Goal: Task Accomplishment & Management: Complete application form

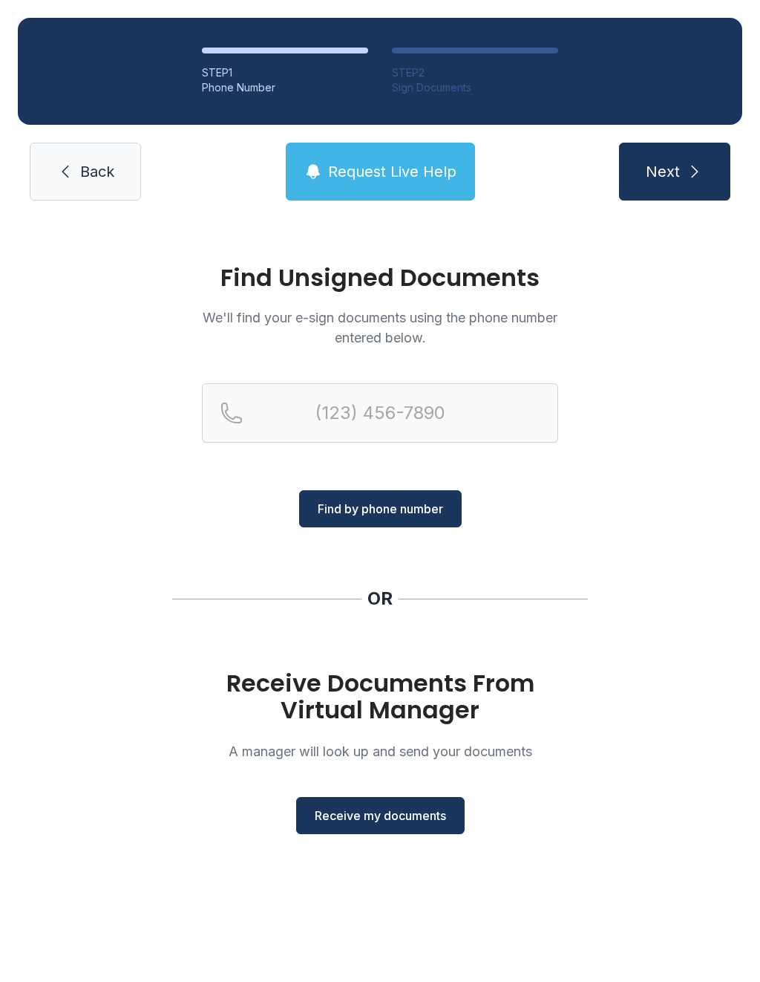
click at [390, 811] on span "Receive my documents" at bounding box center [380, 815] width 131 height 18
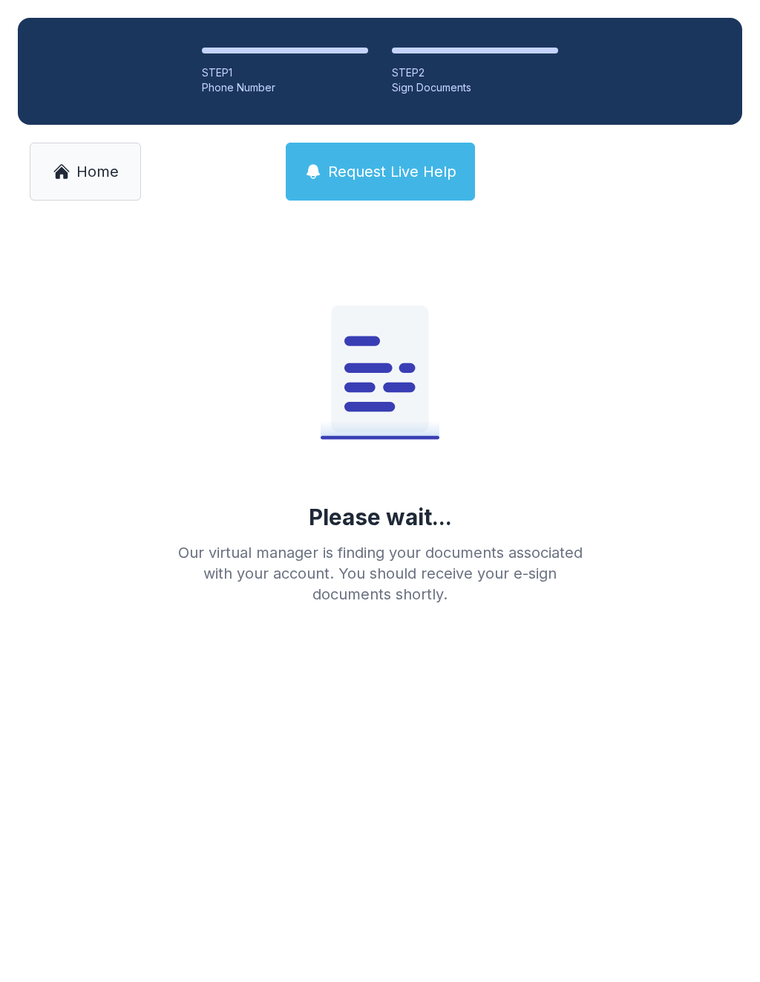
click at [90, 164] on span "Home" at bounding box center [97, 171] width 42 height 21
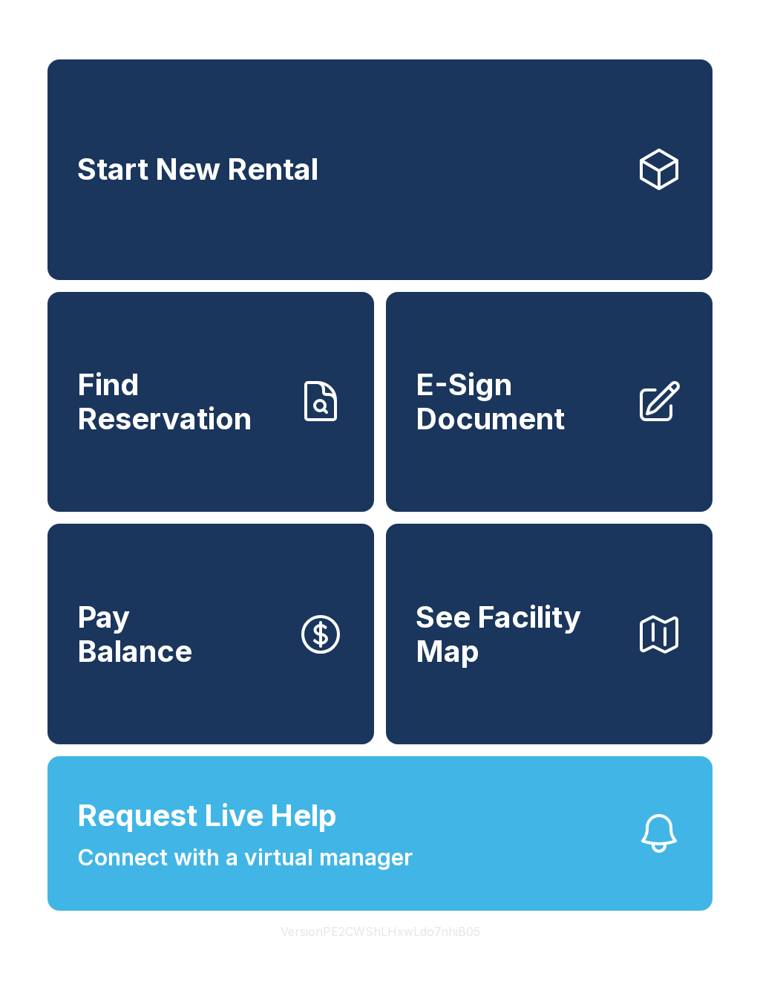
click at [556, 425] on span "E-Sign Document" at bounding box center [520, 402] width 208 height 68
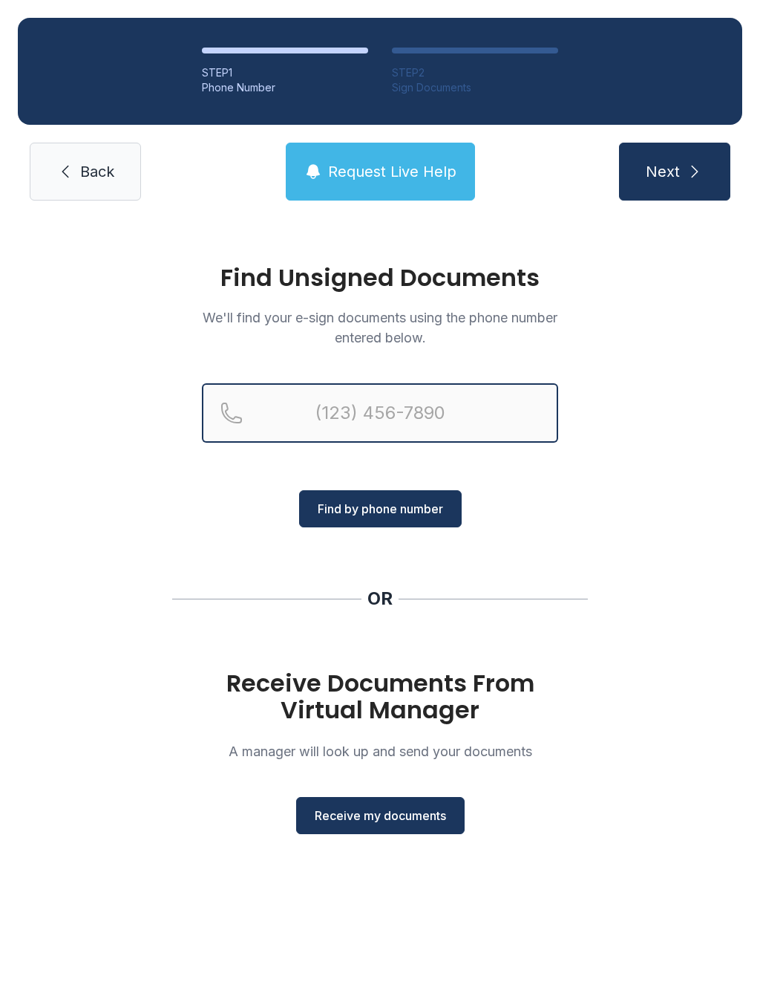
click at [359, 400] on input "Reservation phone number" at bounding box center [380, 412] width 356 height 59
type input "[PHONE_NUMBER]"
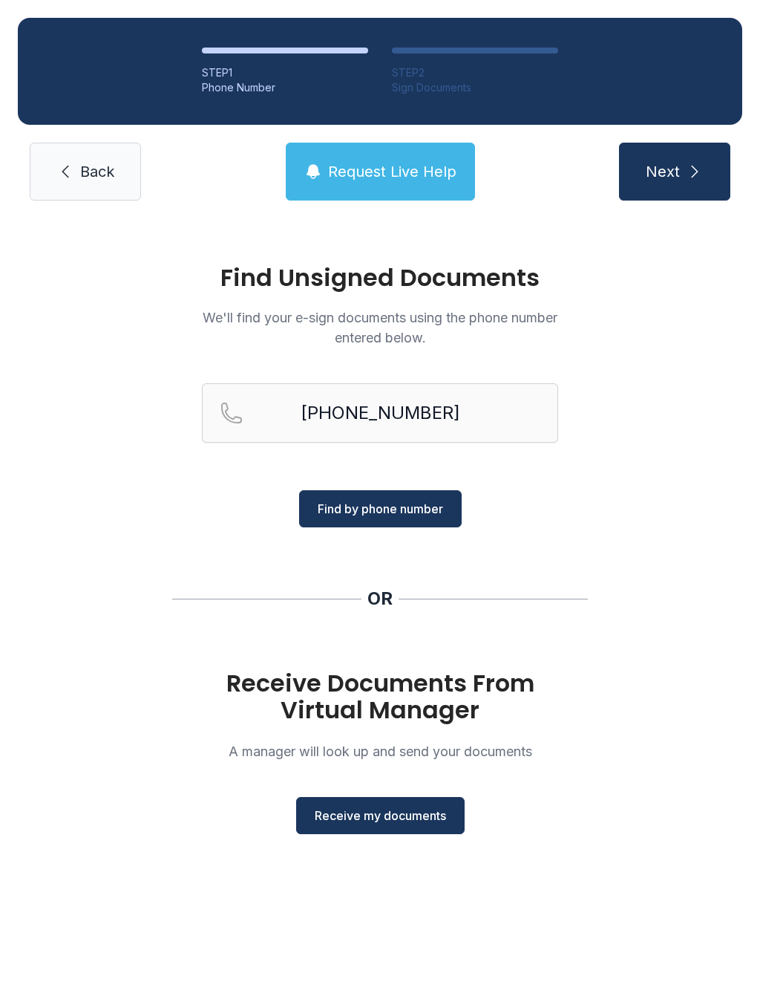
click at [370, 508] on span "Find by phone number" at bounding box center [381, 509] width 126 height 18
click at [385, 503] on span "Find by phone number" at bounding box center [381, 509] width 126 height 18
click at [358, 517] on span "Find by phone number" at bounding box center [381, 509] width 126 height 18
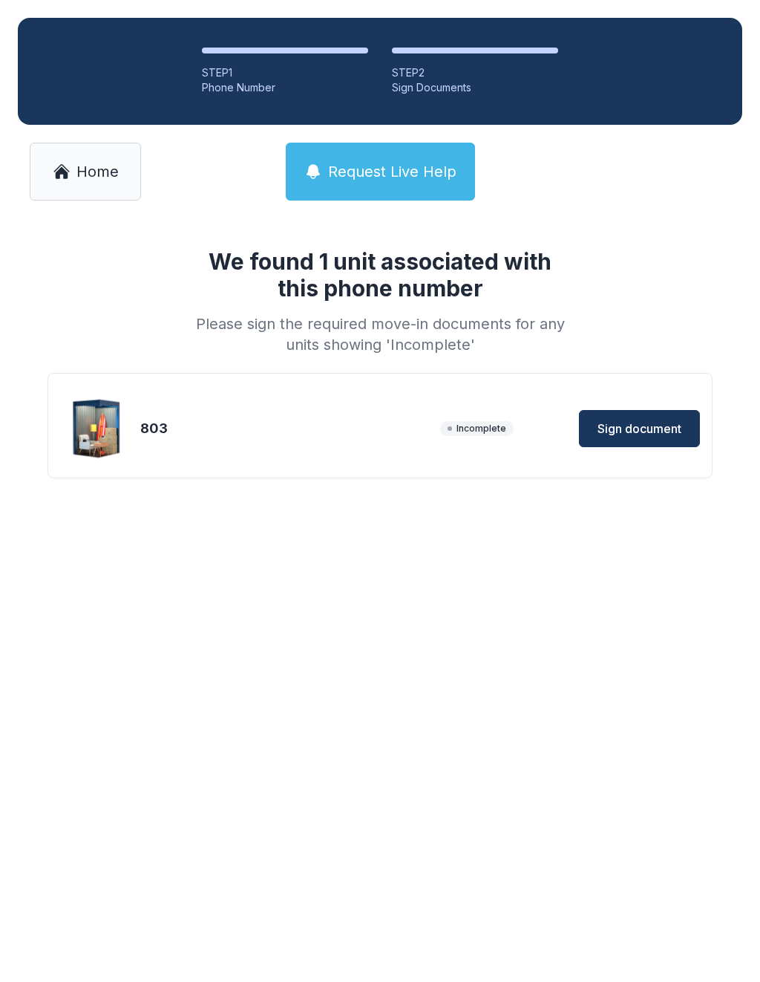
click at [662, 430] on span "Sign document" at bounding box center [640, 429] width 84 height 18
click at [132, 423] on img at bounding box center [97, 428] width 71 height 71
click at [151, 423] on div "803" at bounding box center [287, 428] width 294 height 21
click at [96, 175] on span "Home" at bounding box center [97, 171] width 42 height 21
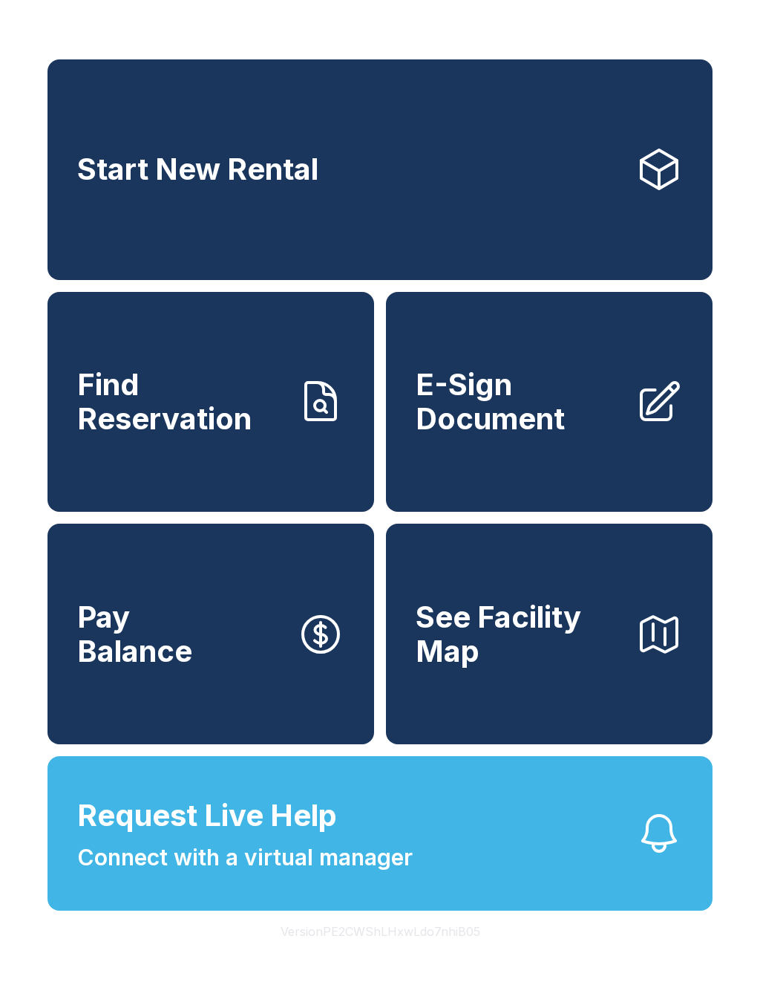
click at [565, 435] on span "E-Sign Document" at bounding box center [520, 402] width 208 height 68
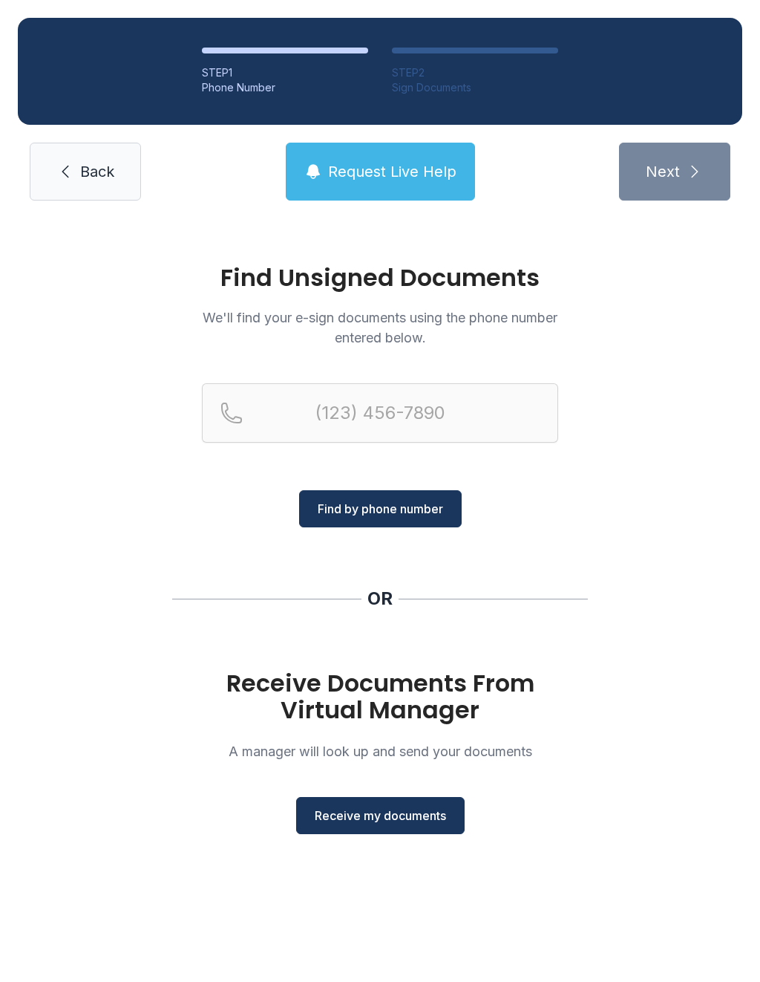
click at [394, 824] on span "Receive my documents" at bounding box center [380, 815] width 131 height 18
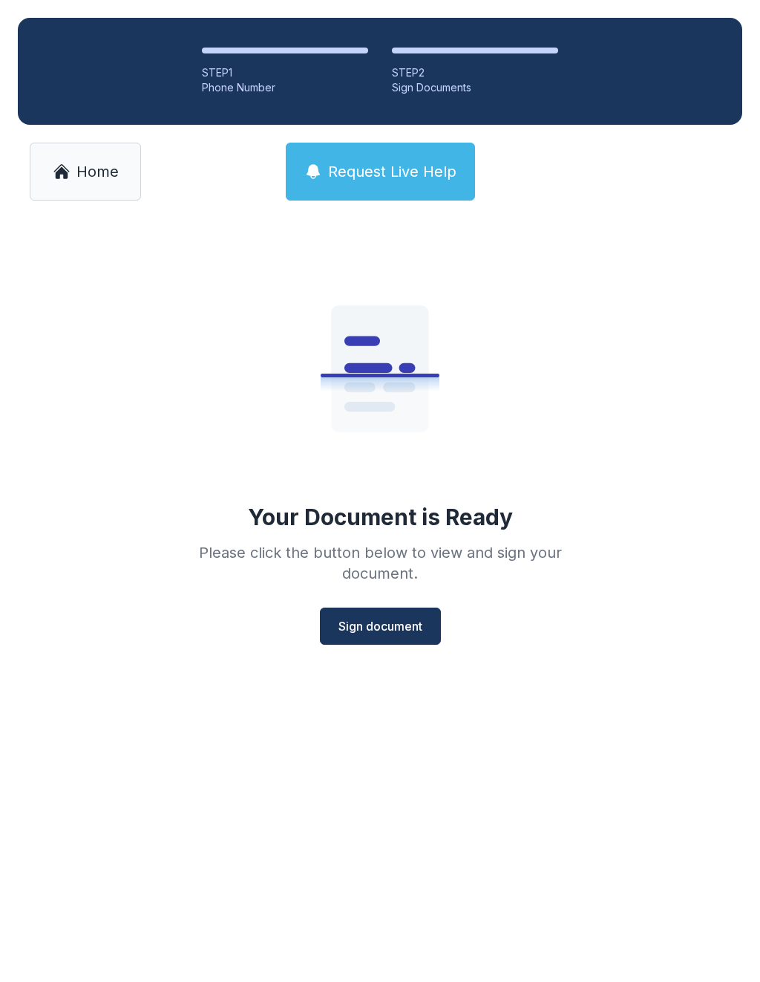
click at [388, 625] on span "Sign document" at bounding box center [381, 626] width 84 height 18
click at [61, 178] on icon at bounding box center [62, 172] width 18 height 18
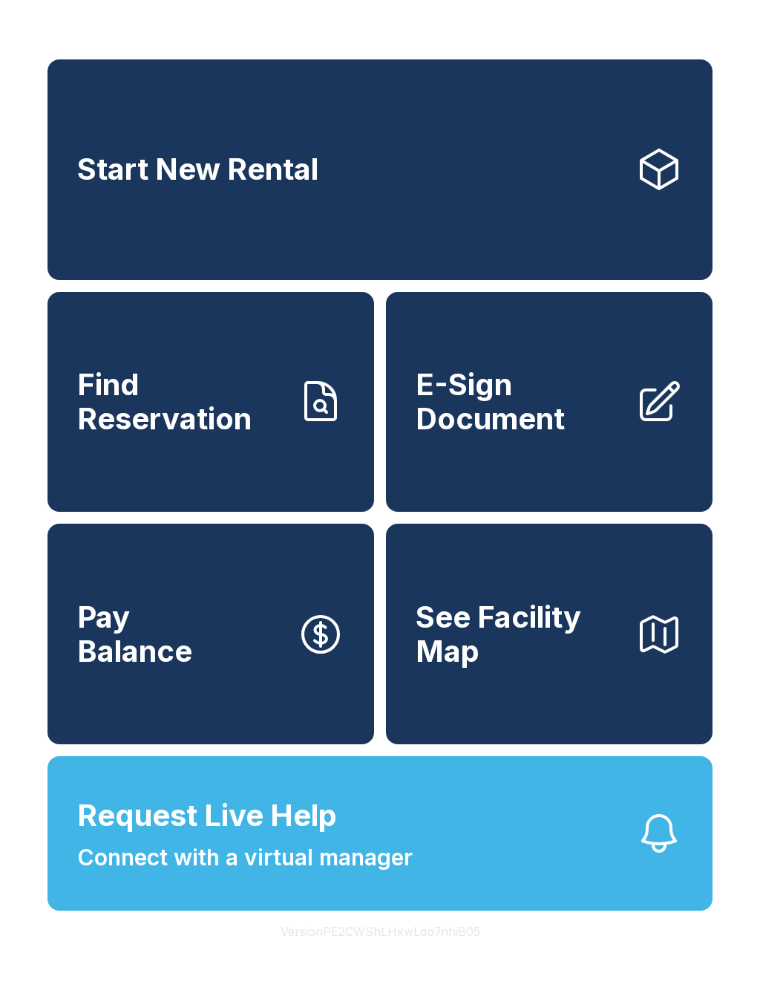
click at [148, 874] on span "Connect with a virtual manager" at bounding box center [245, 857] width 336 height 33
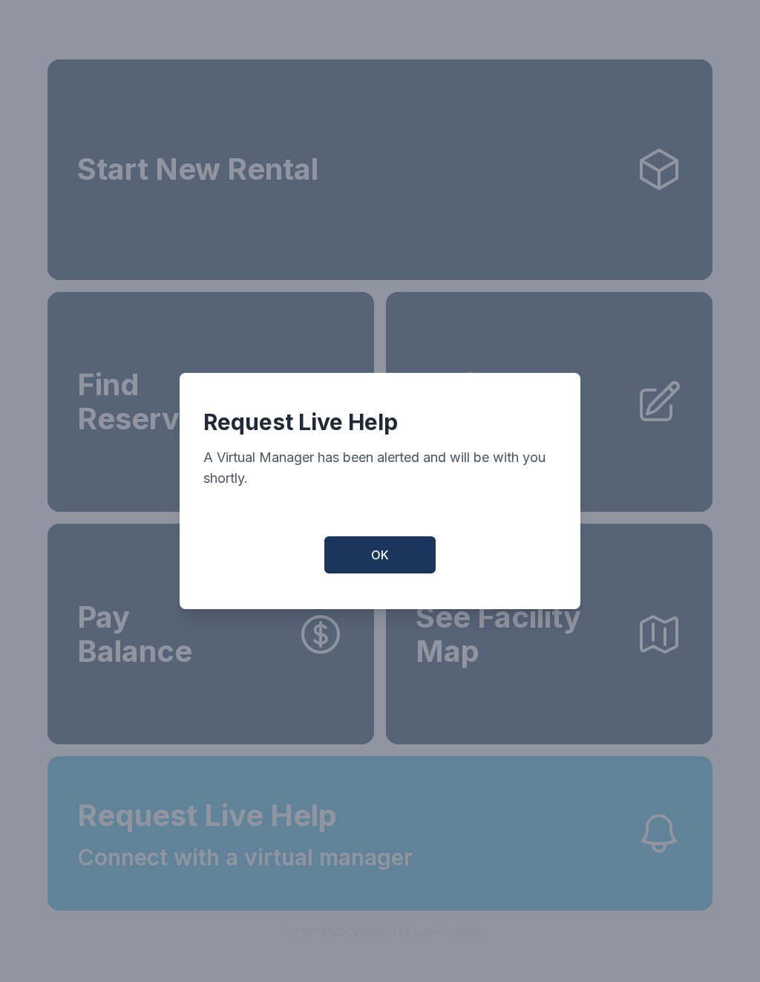
click at [355, 554] on button "OK" at bounding box center [380, 554] width 111 height 37
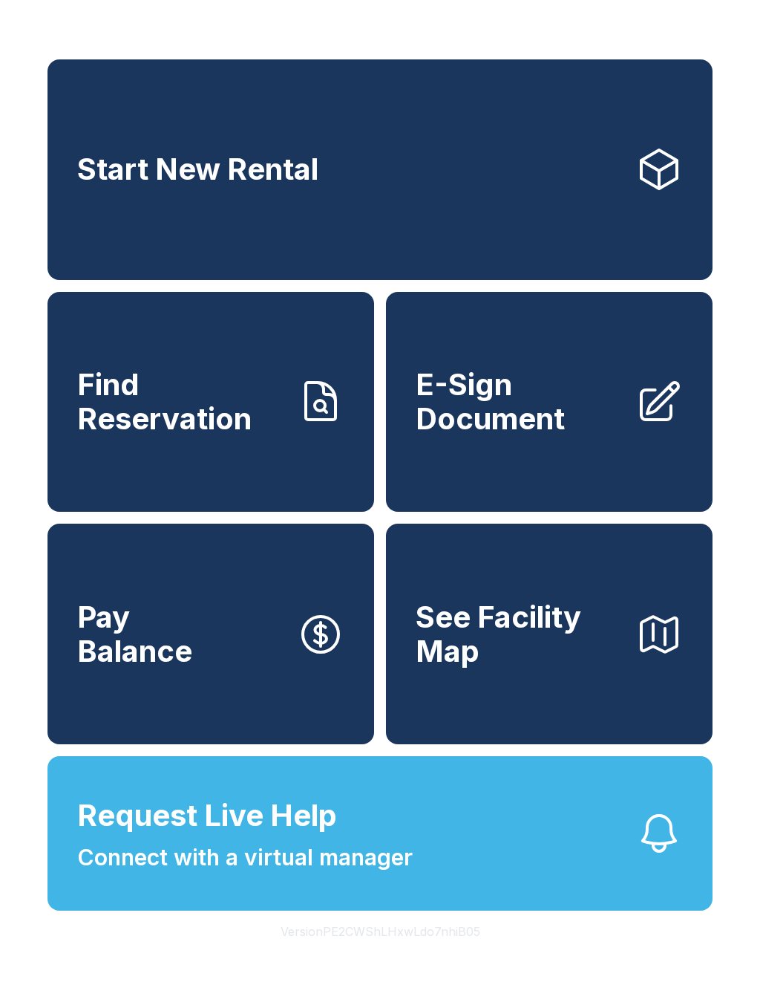
click at [355, 553] on button "OK" at bounding box center [380, 552] width 106 height 36
